Goal: Check status

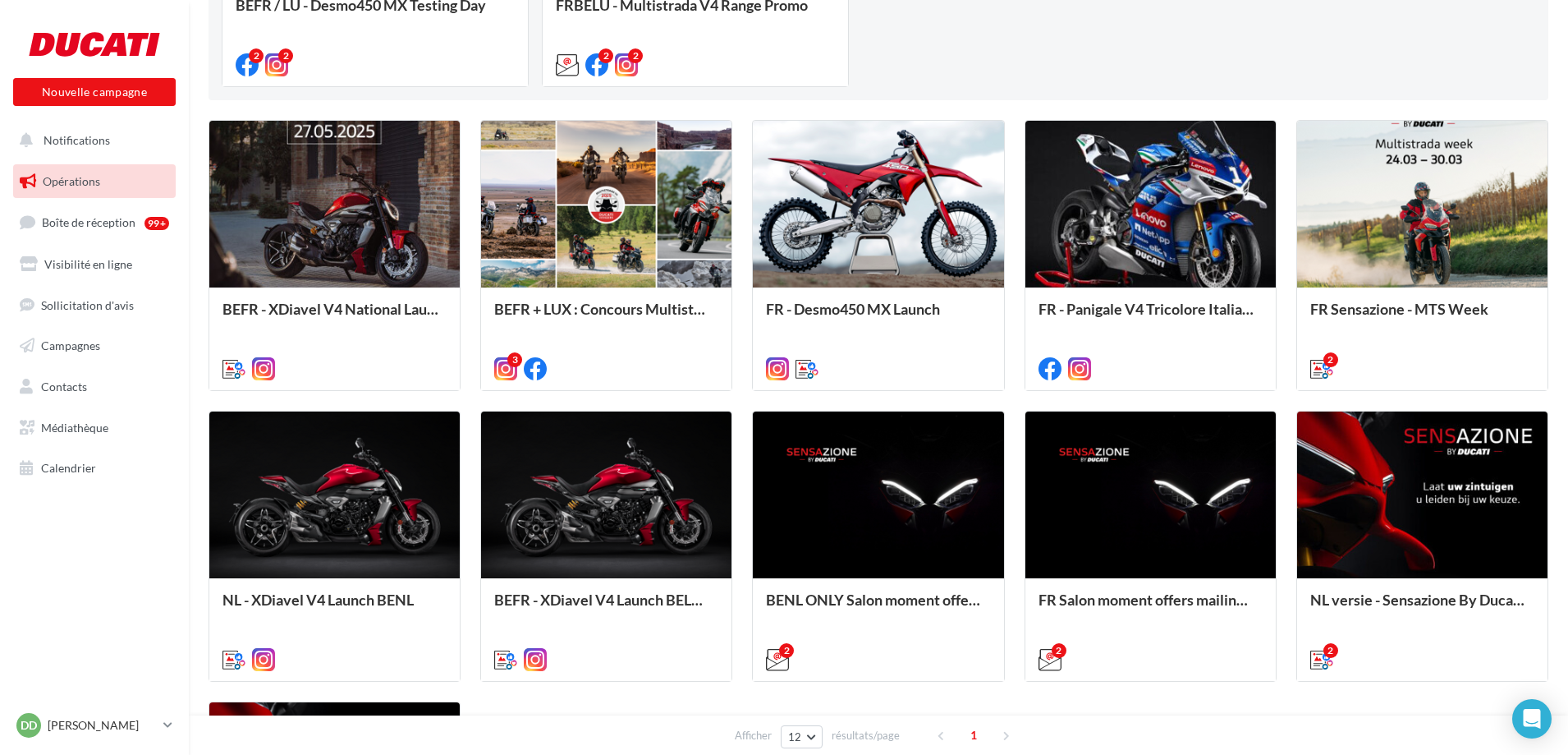
scroll to position [410, 0]
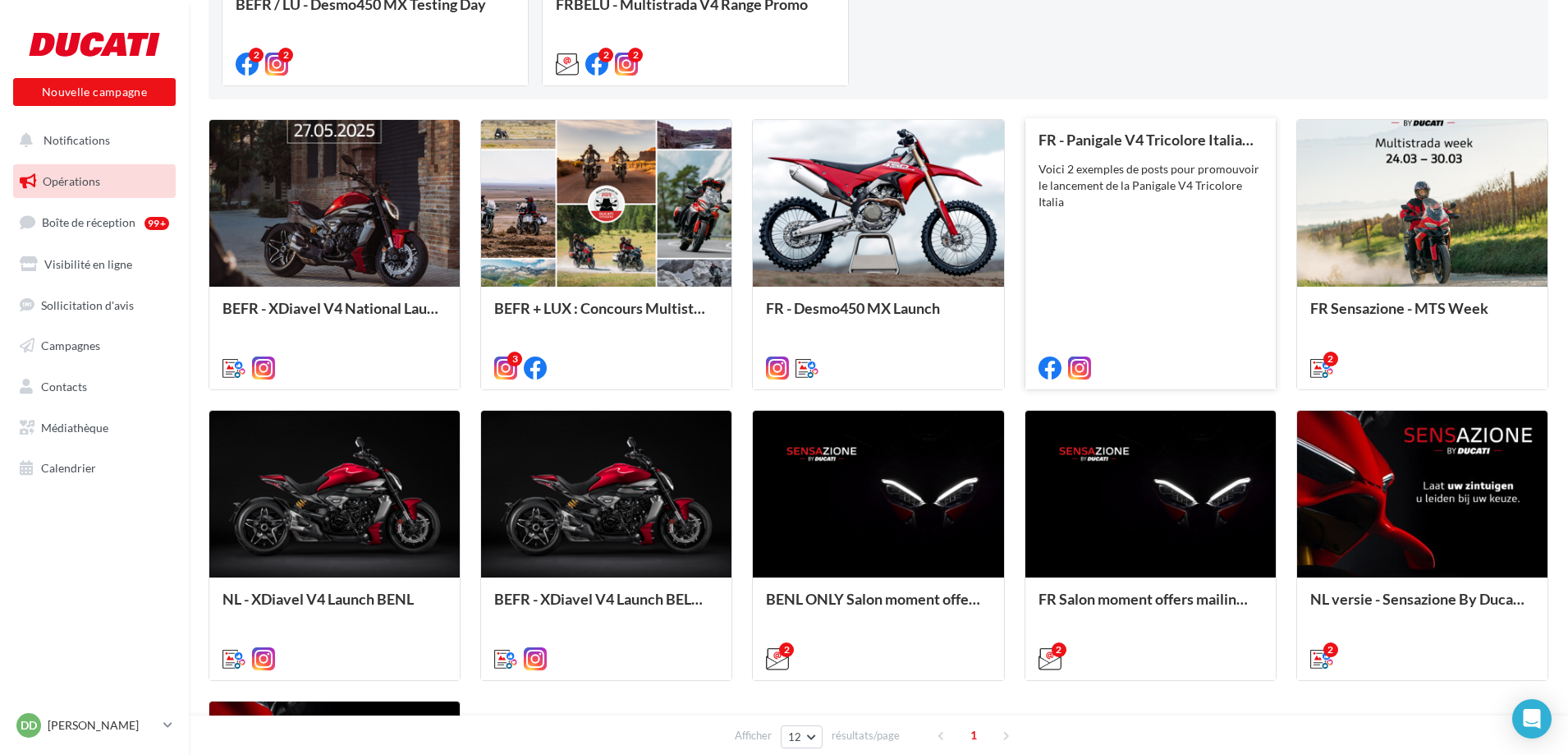
click at [1174, 212] on div "FR - Panigale V4 Tricolore Italia launch Voici 2 exemples de posts pour promouv…" at bounding box center [1150, 253] width 224 height 243
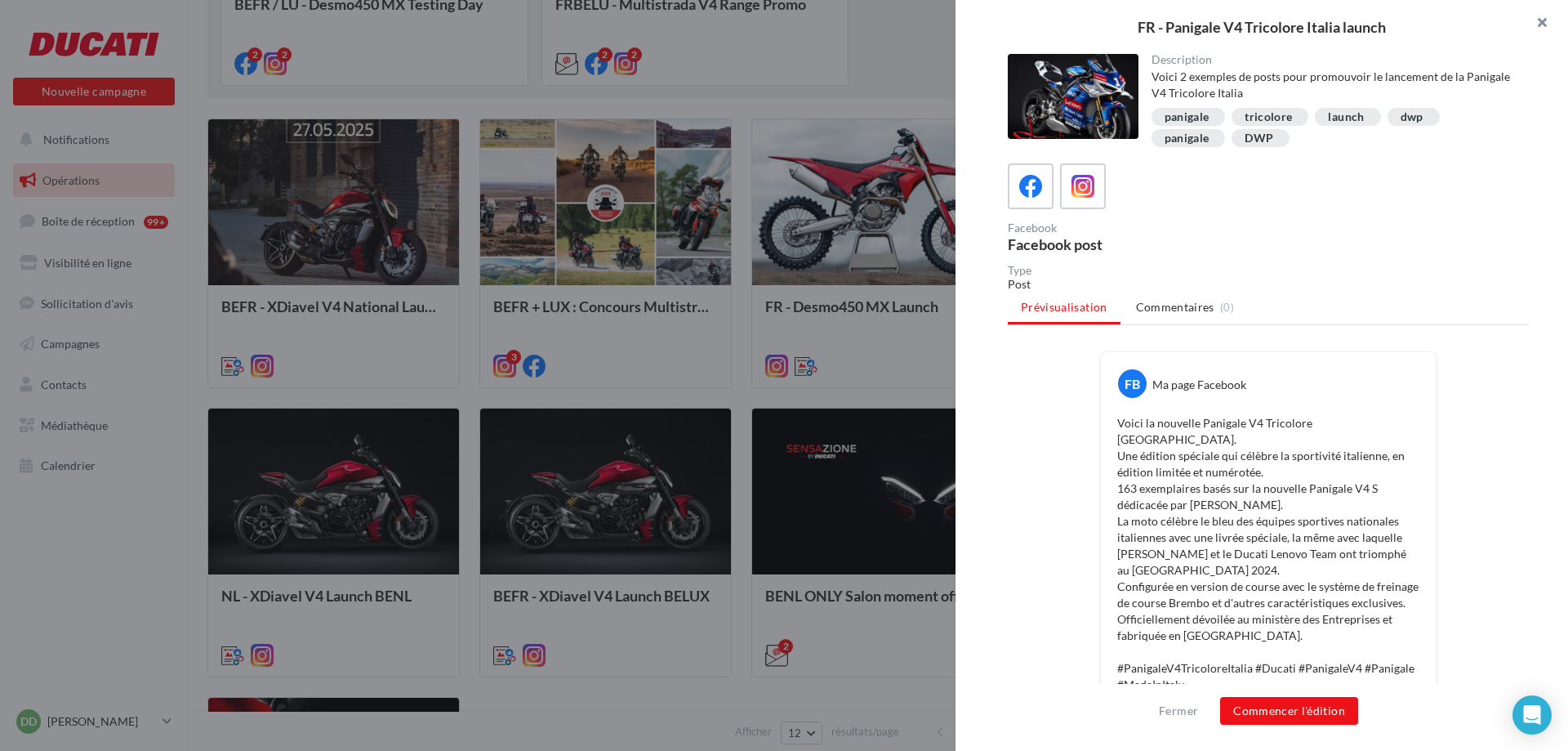
click at [1547, 18] on button "button" at bounding box center [1535, 24] width 65 height 49
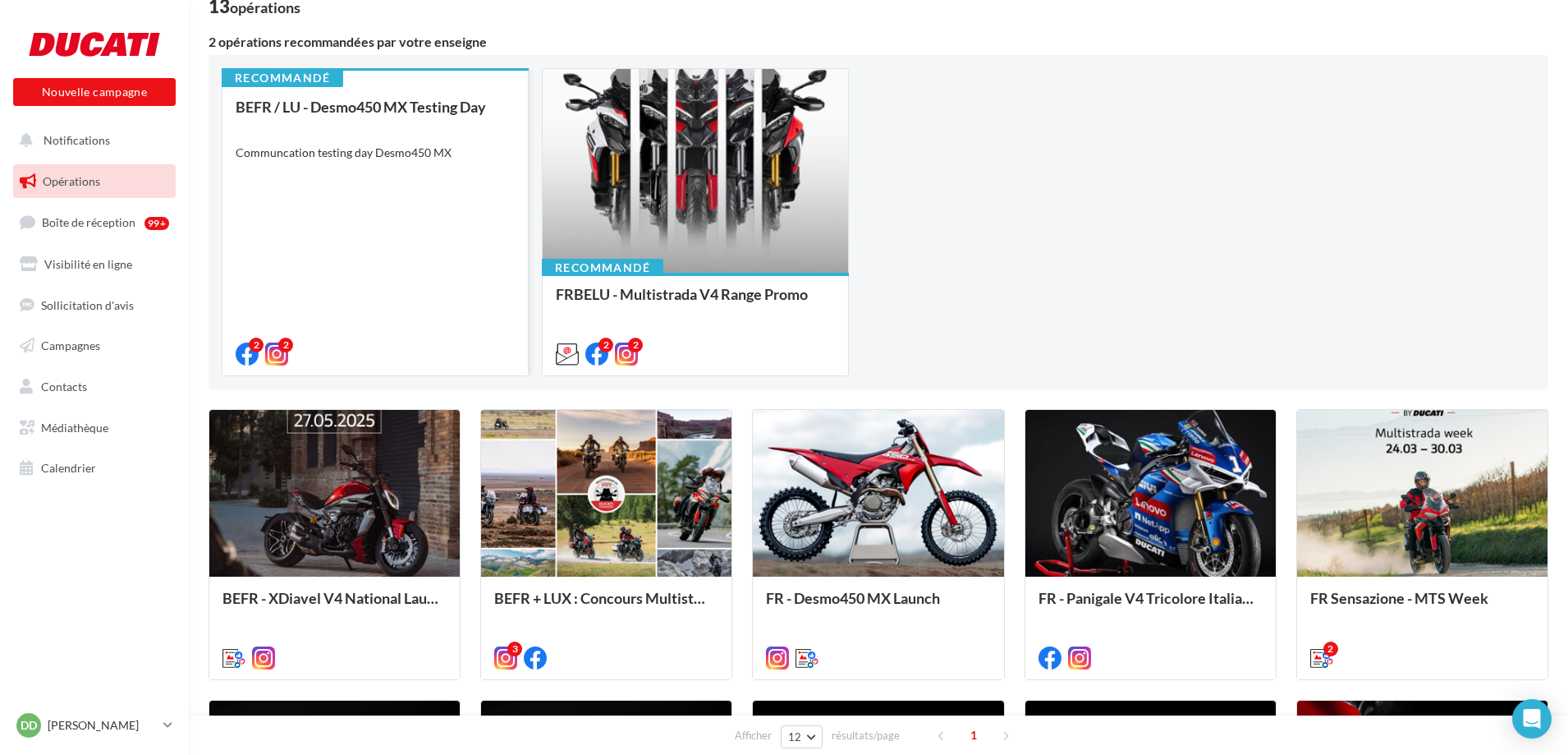
scroll to position [107, 0]
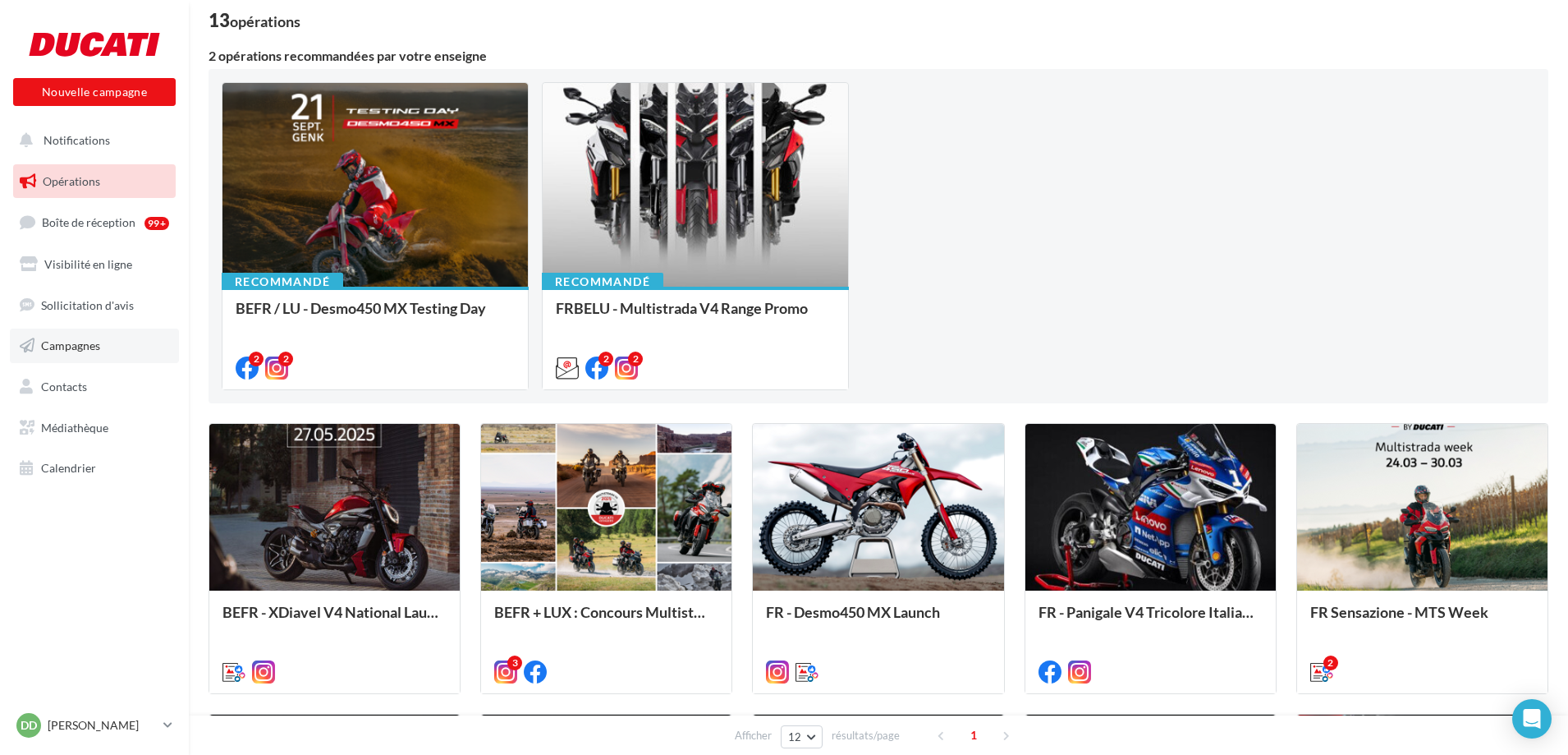
click at [60, 366] on ul "Opérations Boîte de réception 99+ Visibilité en ligne Sollicitation d'avis Camp…" at bounding box center [94, 324] width 175 height 334
click at [69, 341] on span "Campagnes" at bounding box center [70, 346] width 59 height 14
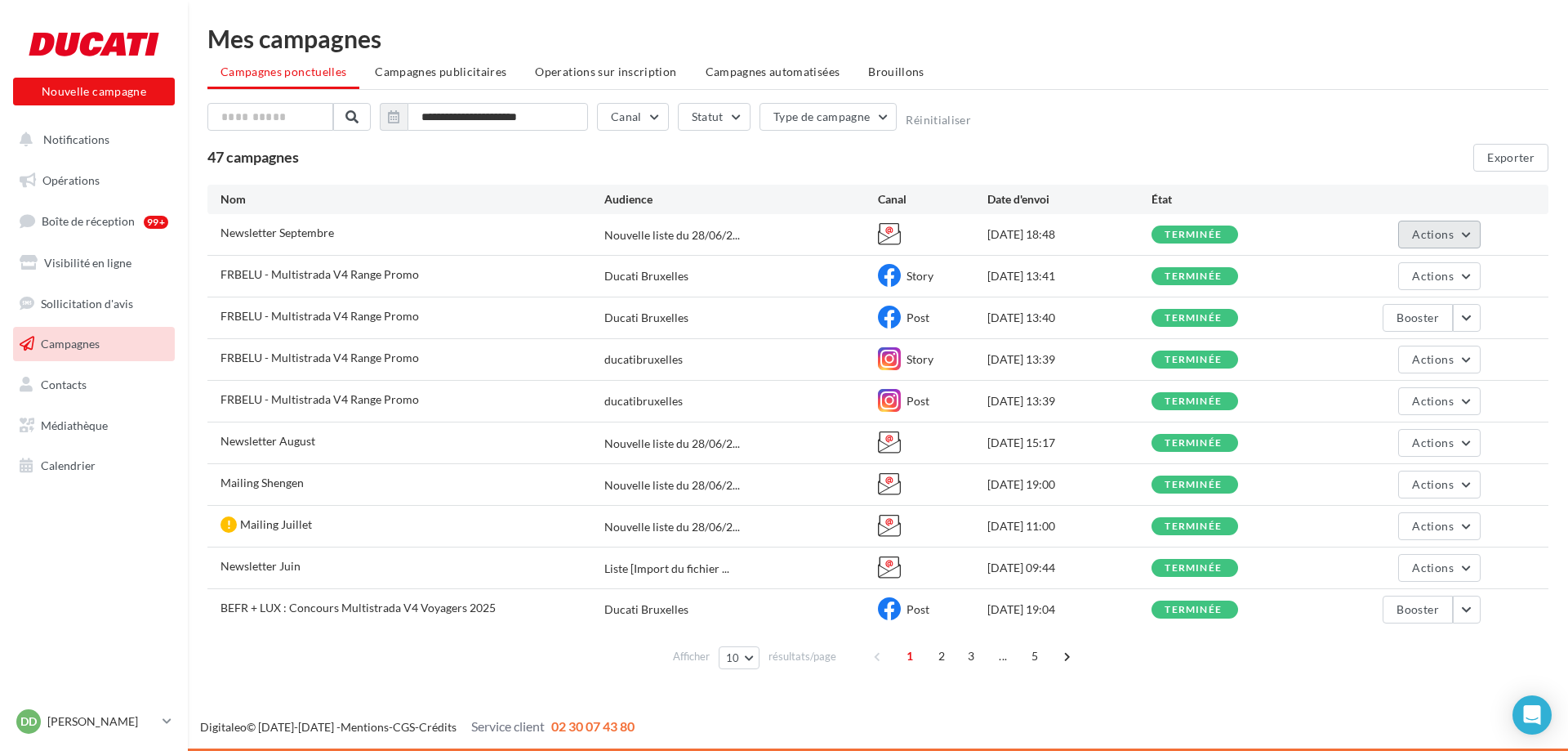
click at [1471, 240] on button "Actions" at bounding box center [1439, 234] width 82 height 28
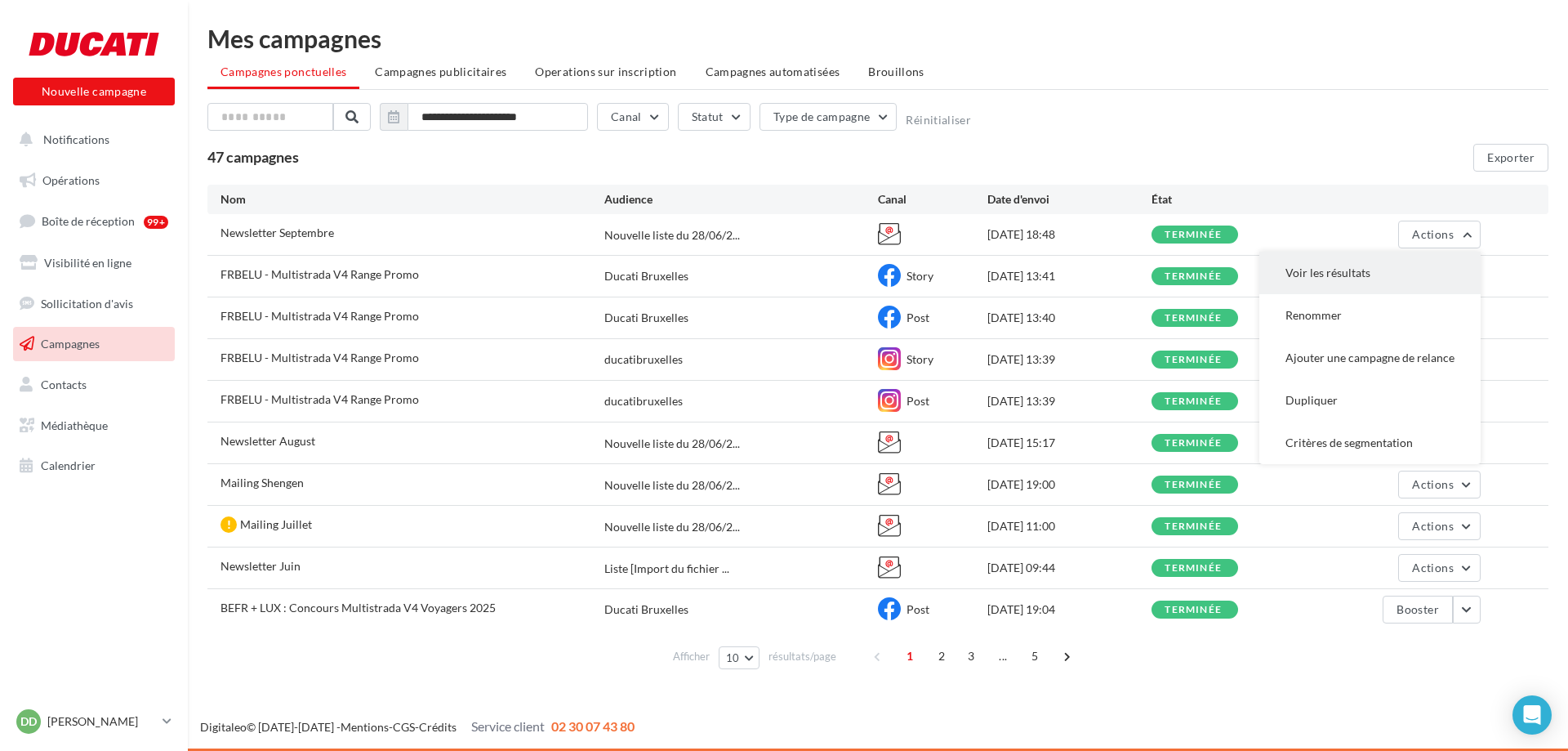
click at [1366, 265] on button "Voir les résultats" at bounding box center [1369, 273] width 221 height 43
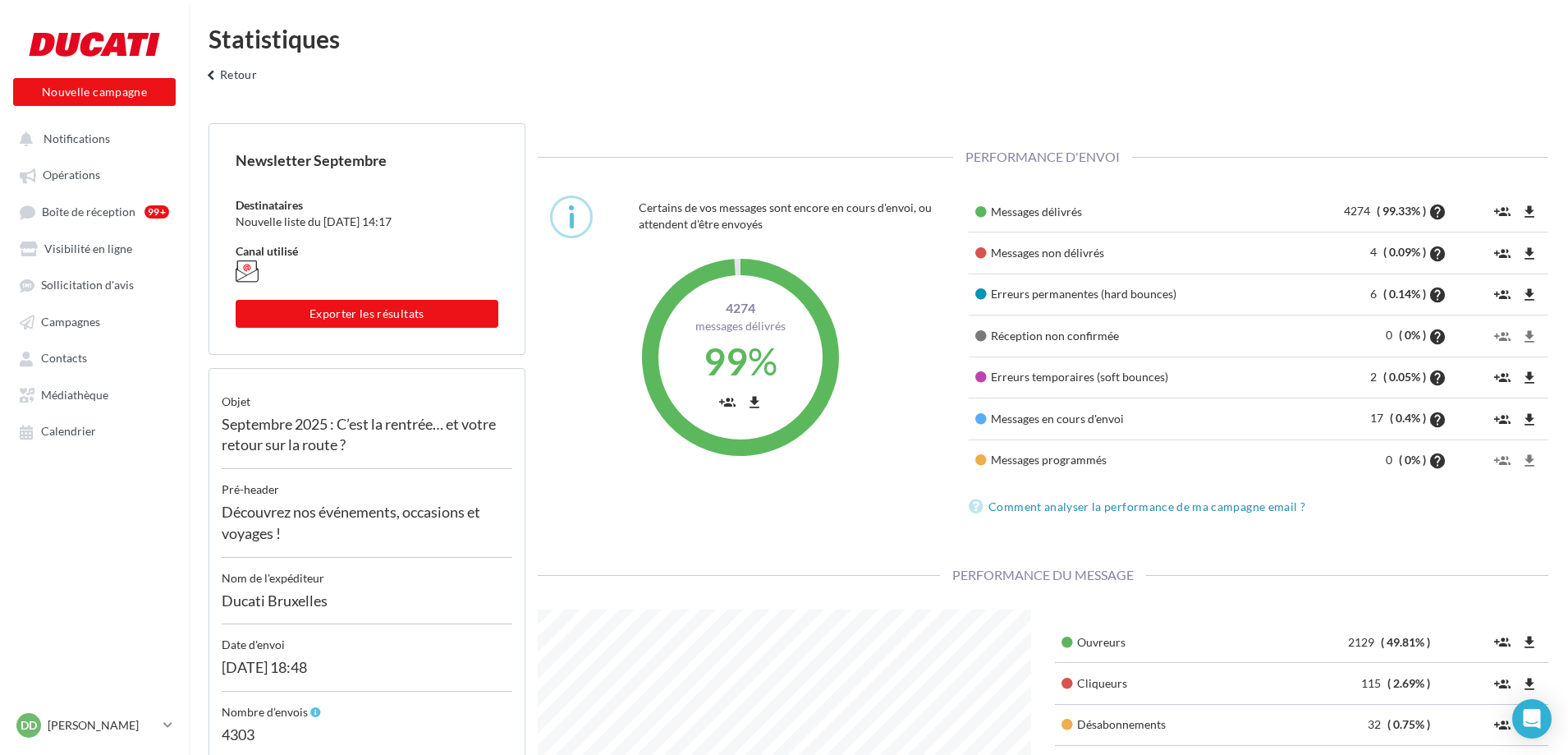
scroll to position [328, 518]
click at [852, 34] on div "Statistiques" at bounding box center [878, 38] width 1340 height 24
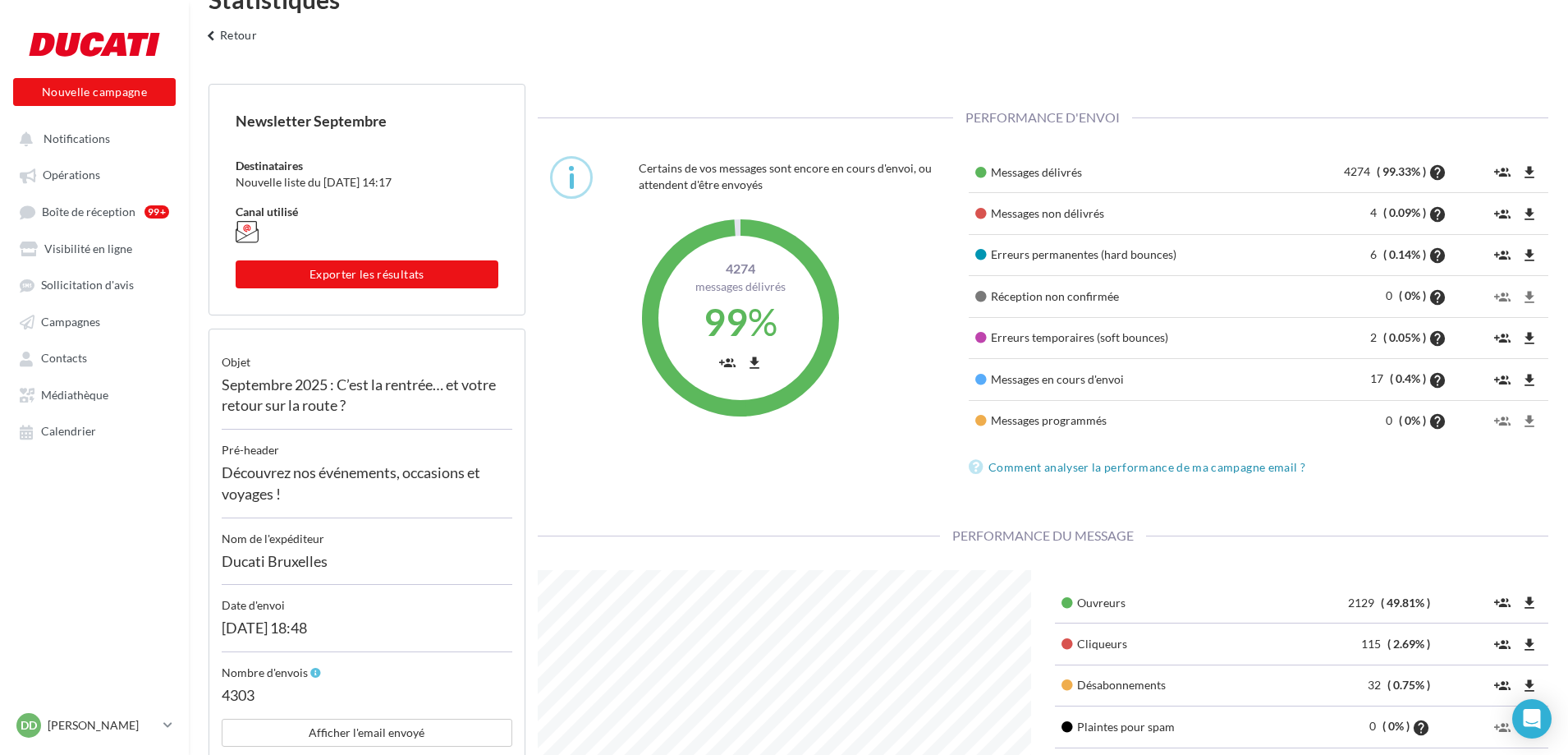
scroll to position [0, 0]
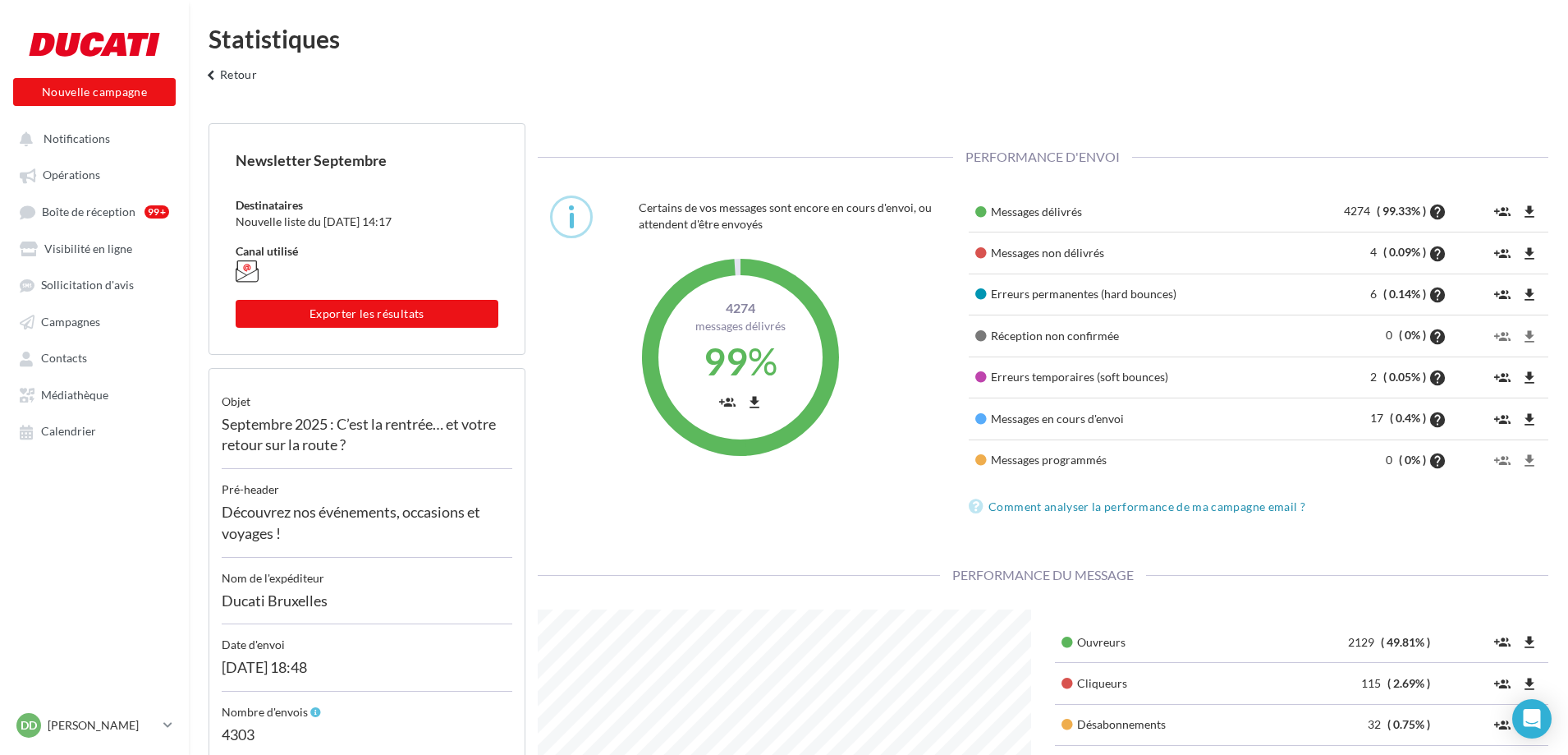
click at [784, 85] on div "Statistiques keyboard_arrow_left Retour" at bounding box center [878, 62] width 1379 height 71
